Goal: Task Accomplishment & Management: Manage account settings

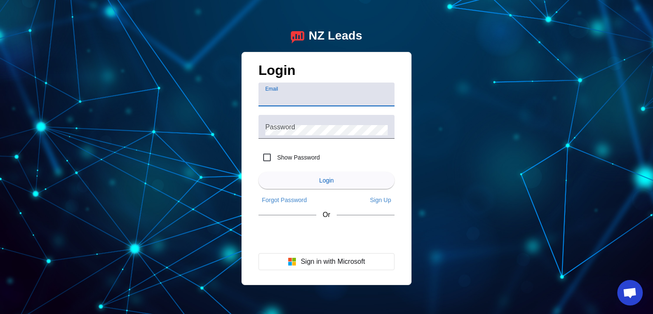
click at [333, 98] on input "Email" at bounding box center [326, 98] width 122 height 10
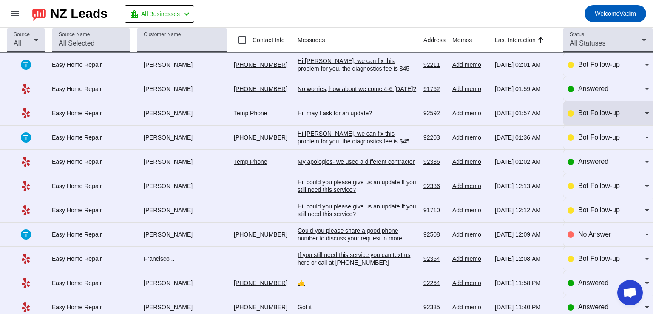
click at [574, 106] on div "Bot Follow-up" at bounding box center [609, 113] width 82 height 24
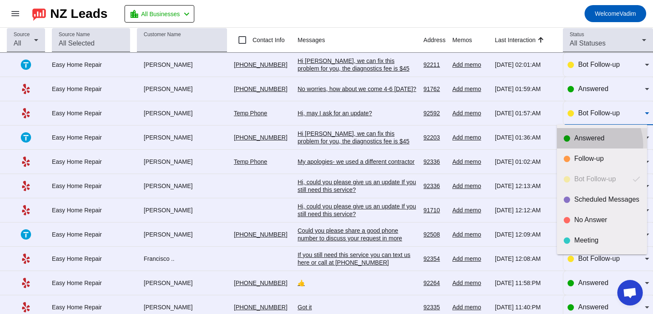
click at [588, 145] on mat-option "Answered" at bounding box center [602, 138] width 90 height 20
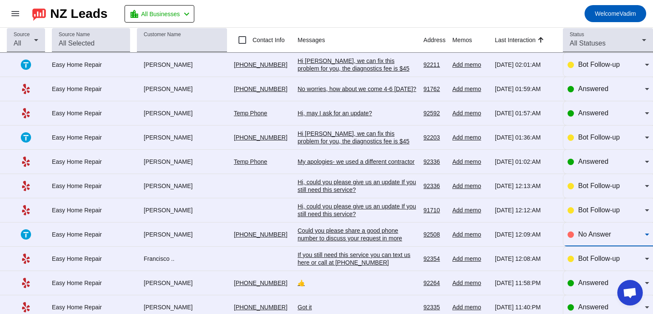
click at [587, 229] on div "No Answer" at bounding box center [611, 234] width 67 height 10
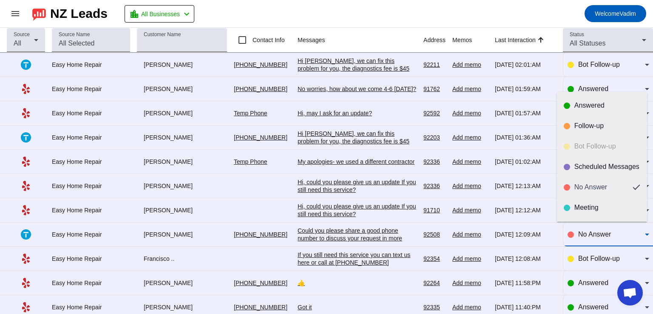
click at [592, 236] on div at bounding box center [326, 157] width 653 height 314
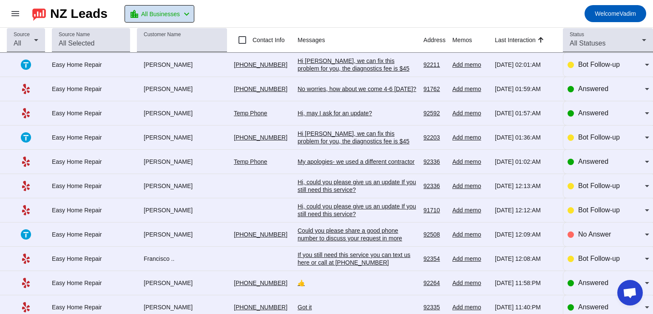
click at [168, 7] on span at bounding box center [159, 14] width 69 height 17
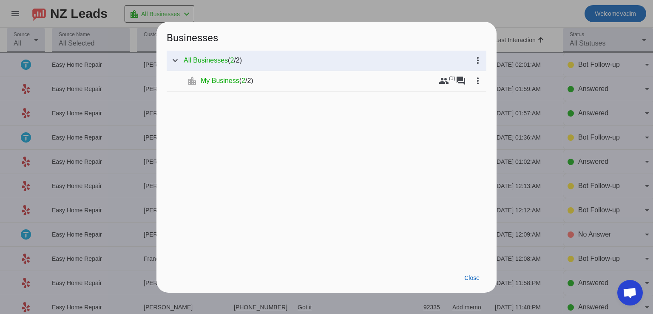
click at [160, 16] on div at bounding box center [326, 157] width 653 height 314
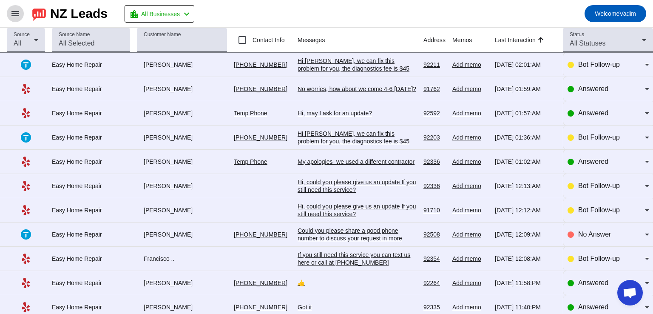
click at [22, 16] on span at bounding box center [15, 13] width 20 height 20
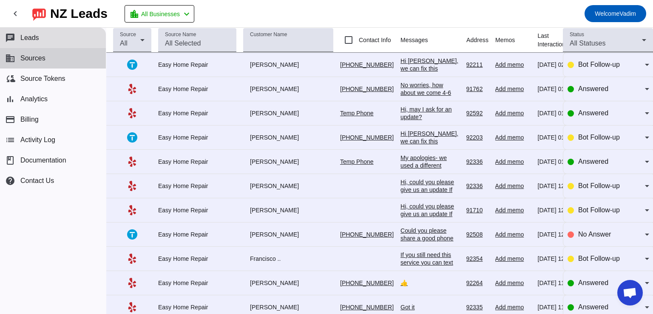
click at [68, 55] on button "business Sources" at bounding box center [53, 58] width 106 height 20
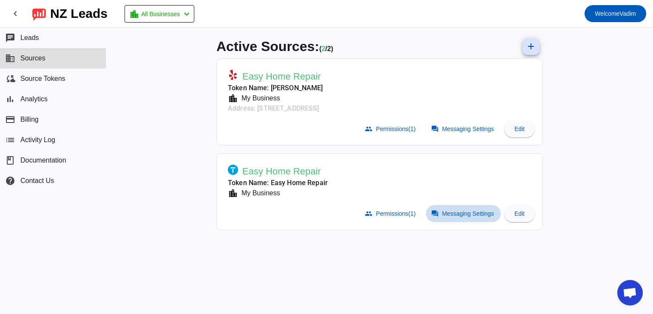
click at [485, 217] on span at bounding box center [463, 213] width 75 height 17
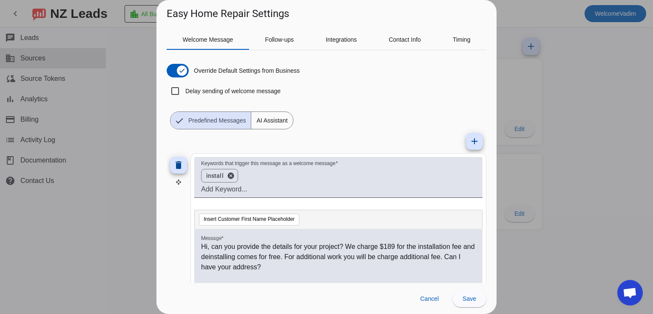
click at [522, 75] on div at bounding box center [326, 157] width 653 height 314
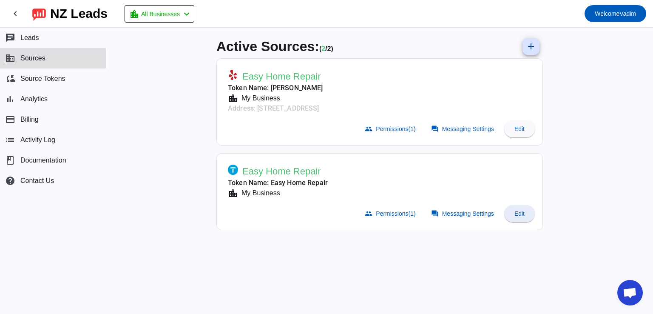
click at [519, 213] on span "Edit" at bounding box center [520, 213] width 10 height 7
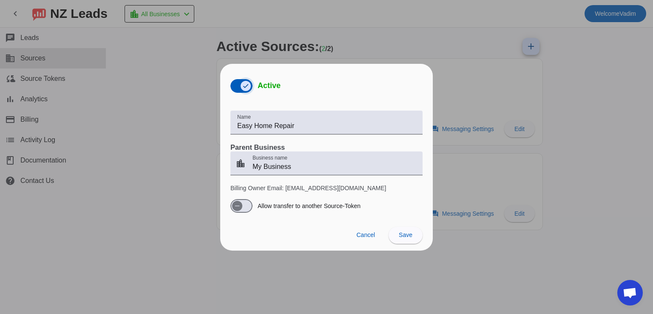
click at [245, 85] on icon "button" at bounding box center [245, 86] width 7 height 7
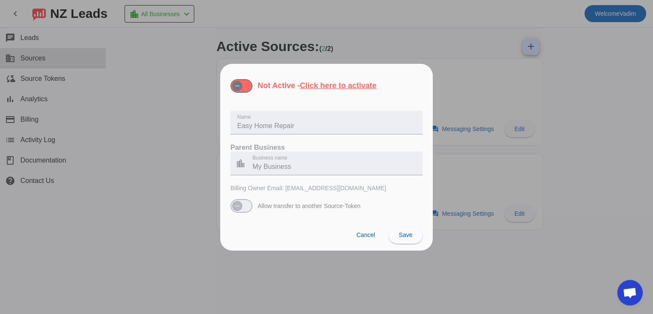
click at [323, 88] on u "Click here to activate" at bounding box center [338, 85] width 77 height 9
click at [253, 88] on button "Not Active - Click here to activate" at bounding box center [242, 86] width 22 height 14
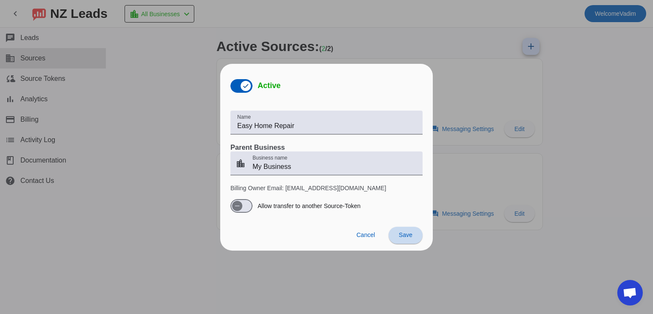
click at [408, 235] on span "Save" at bounding box center [406, 234] width 14 height 7
